Goal: Register for event/course

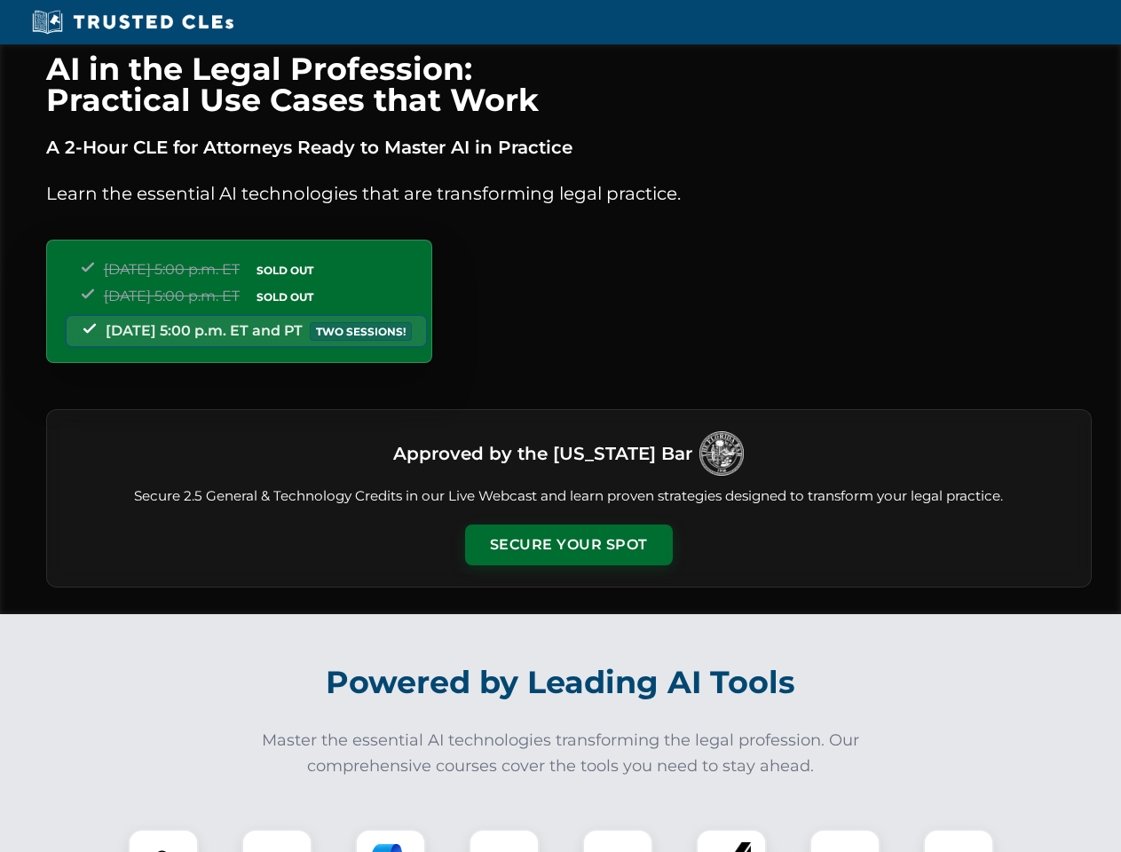
click at [568, 545] on button "Secure Your Spot" at bounding box center [569, 545] width 208 height 41
click at [163, 841] on img at bounding box center [163, 864] width 51 height 51
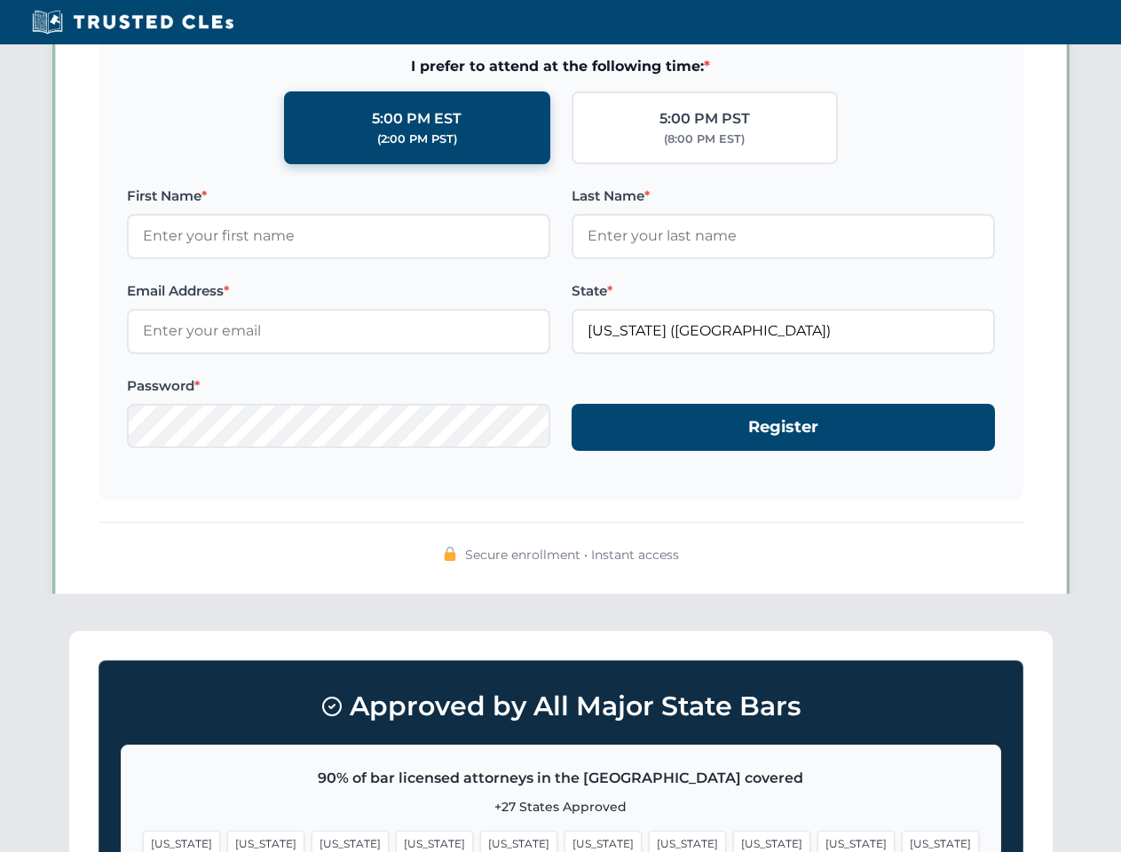
click at [649, 841] on span "[US_STATE]" at bounding box center [687, 844] width 77 height 26
click at [818, 841] on span "[US_STATE]" at bounding box center [856, 844] width 77 height 26
